Goal: Task Accomplishment & Management: Use online tool/utility

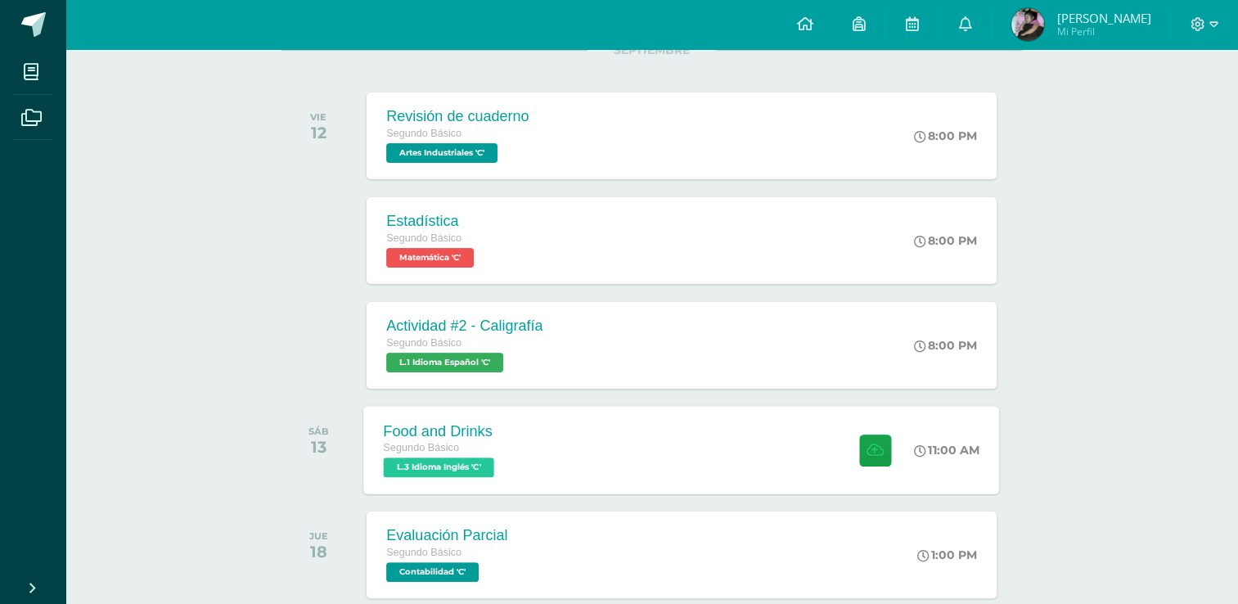
scroll to position [245, 0]
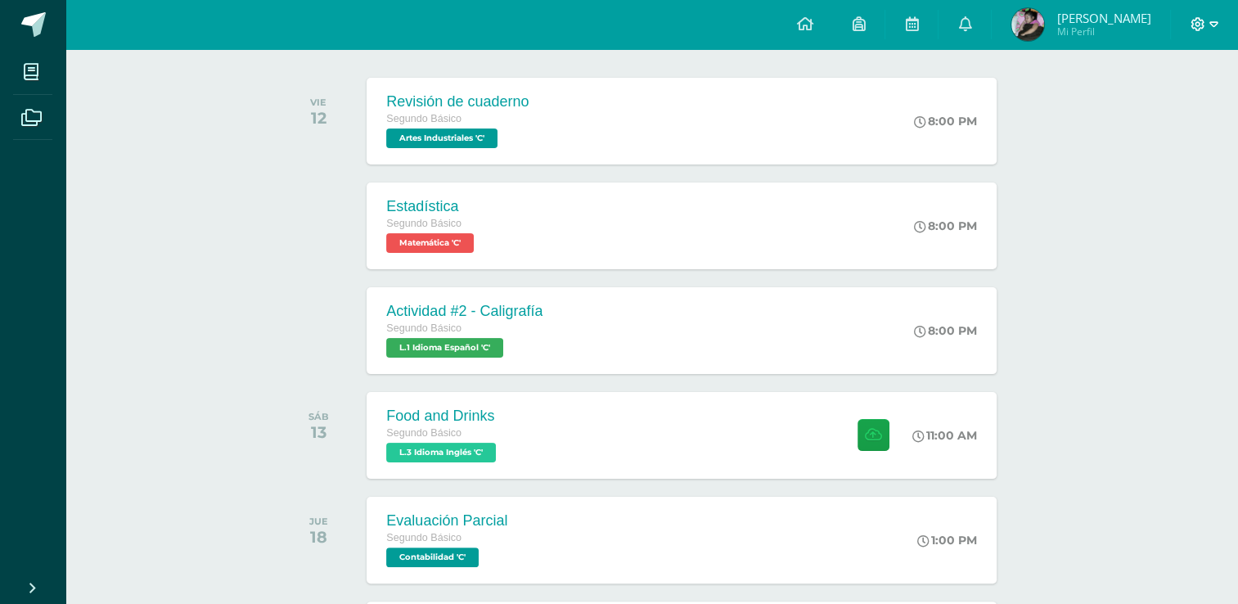
click at [1214, 22] on icon at bounding box center [1213, 24] width 9 height 6
click at [1155, 110] on span "Cerrar sesión" at bounding box center [1162, 112] width 74 height 16
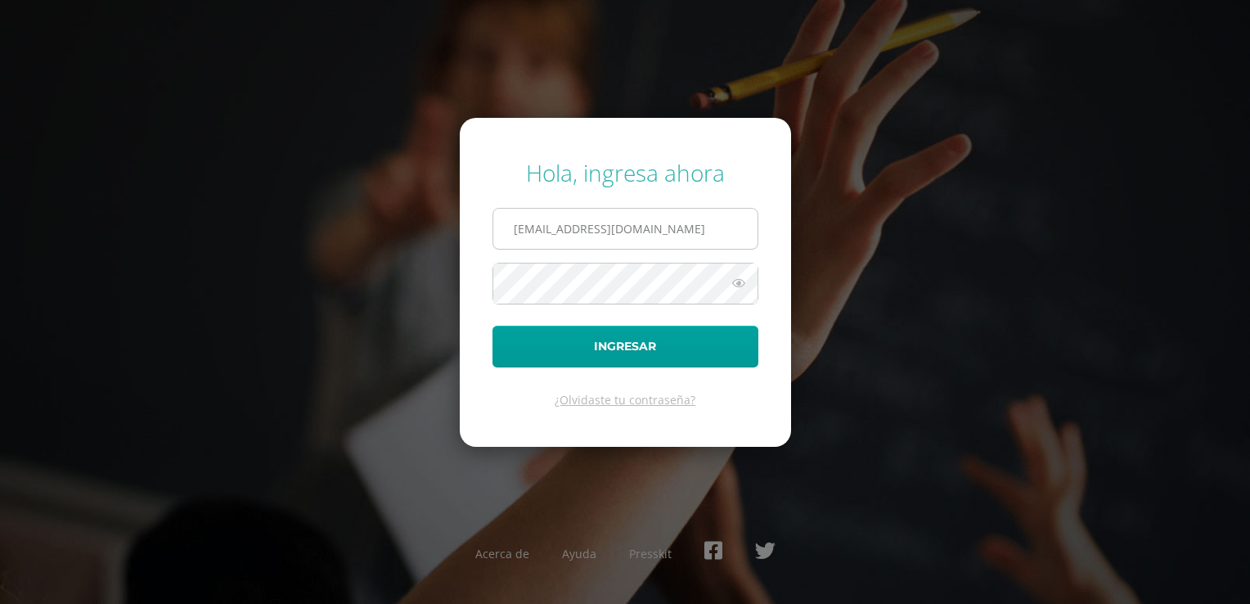
click at [555, 227] on input "2021221@laestrella.edu.gt" at bounding box center [625, 229] width 264 height 40
type input "2021013@laestrella.edu.gt"
click at [614, 340] on button "Ingresar" at bounding box center [625, 347] width 266 height 42
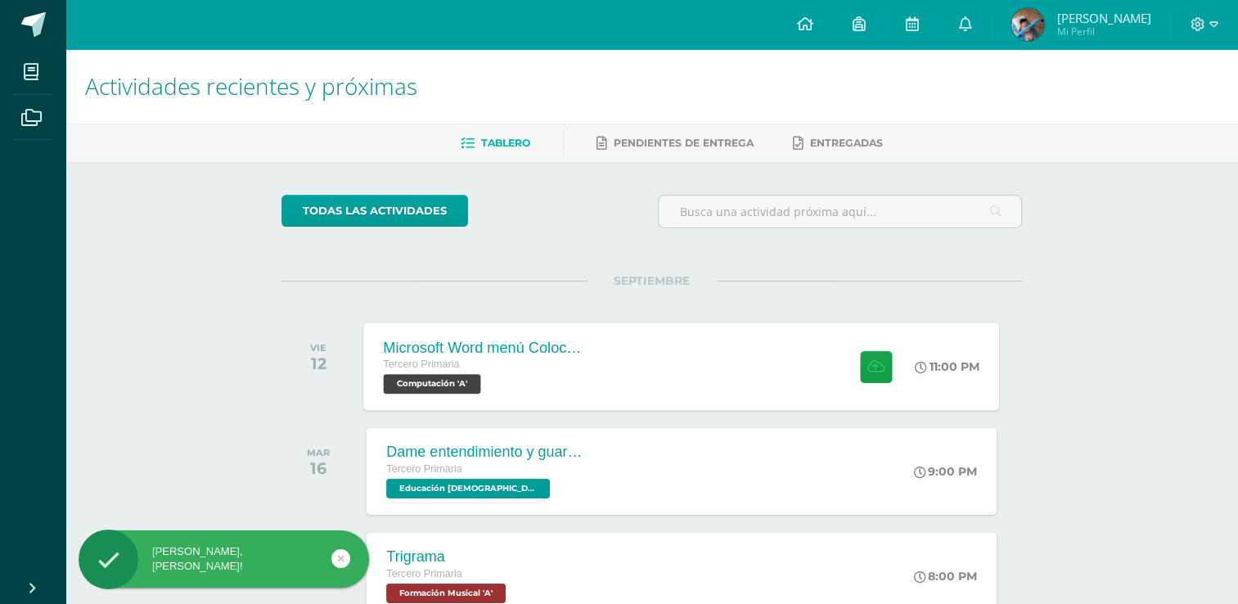
click at [623, 362] on div "Microsoft Word menú Colocación de márgenes Tercero Primaria Computación 'A' 11:…" at bounding box center [682, 366] width 636 height 88
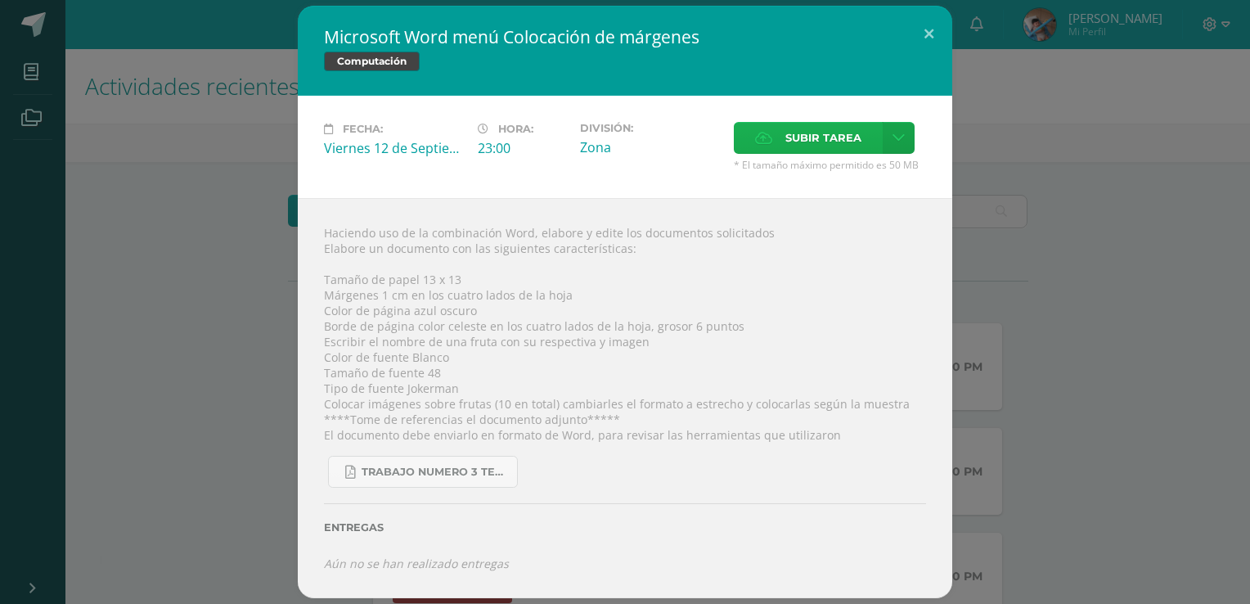
click at [777, 142] on label "Subir tarea" at bounding box center [808, 138] width 149 height 32
click at [0, 0] on input "Subir tarea" at bounding box center [0, 0] width 0 height 0
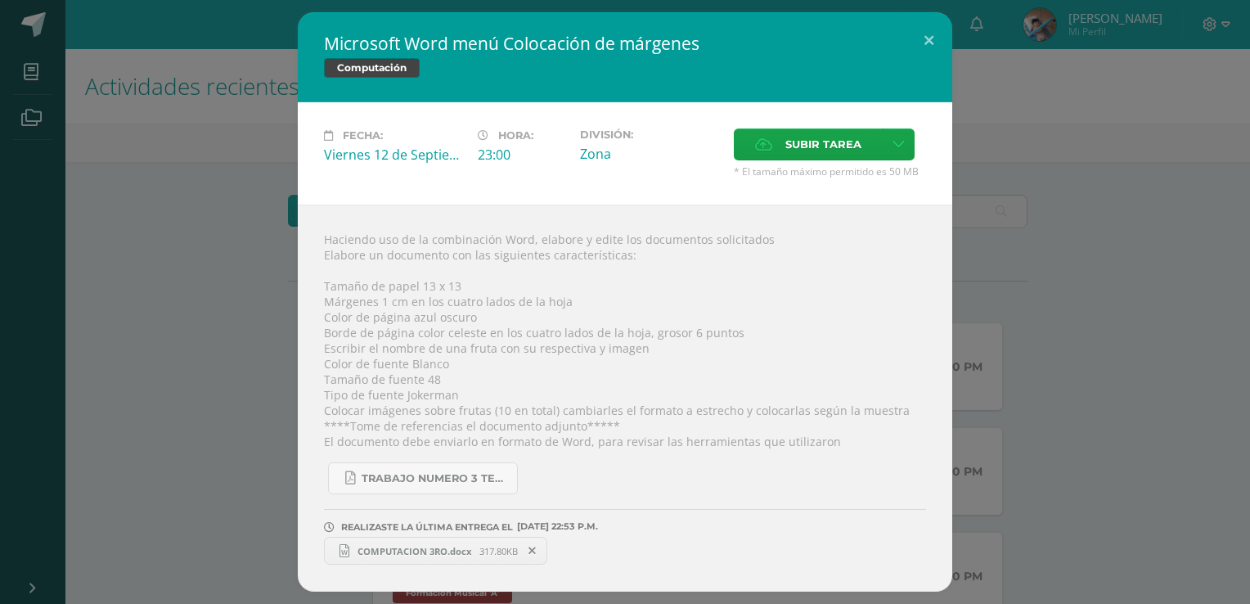
click at [441, 551] on span "COMPUTACION 3RO.docx" at bounding box center [414, 551] width 130 height 12
